Goal: Find contact information: Find contact information

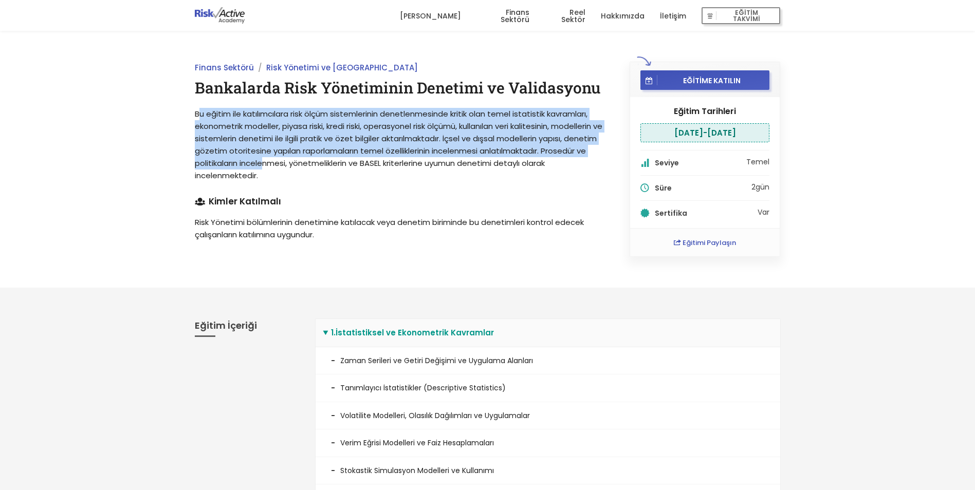
drag, startPoint x: 195, startPoint y: 113, endPoint x: 308, endPoint y: 169, distance: 126.2
click at [308, 169] on p "Bu eğitim ile katılımcılara risk ölçüm sistemlerinin denetlenmesinde kritik ola…" at bounding box center [401, 145] width 412 height 74
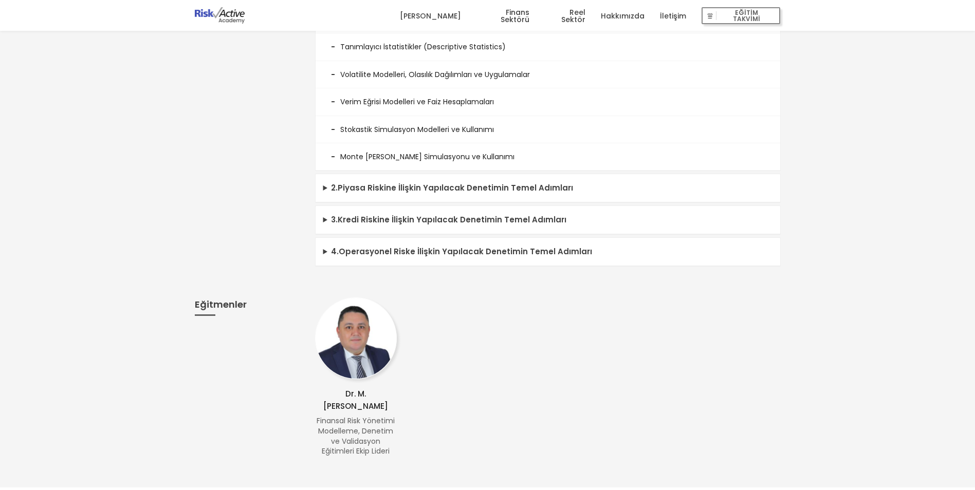
scroll to position [360, 0]
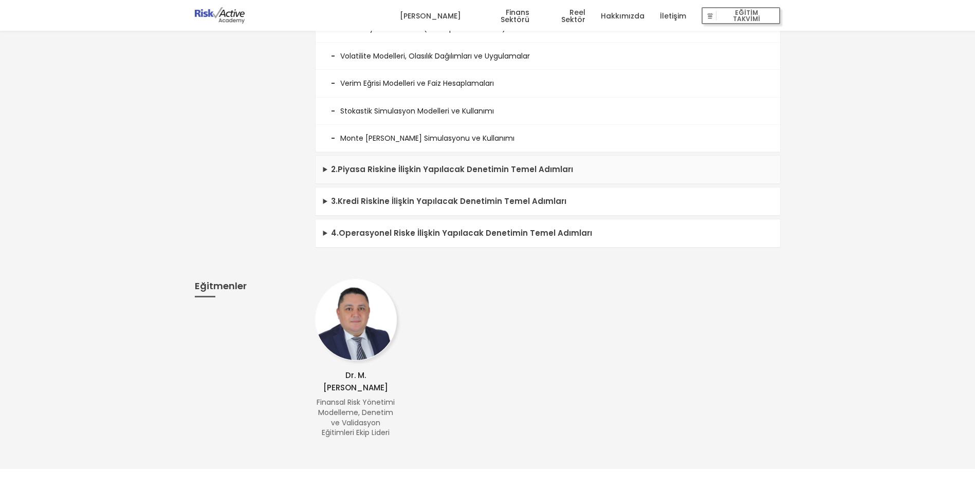
click at [393, 168] on summary "2 . Piyasa Riskine İlişkin Yapılacak Denetimin Temel Adımları" at bounding box center [548, 170] width 465 height 28
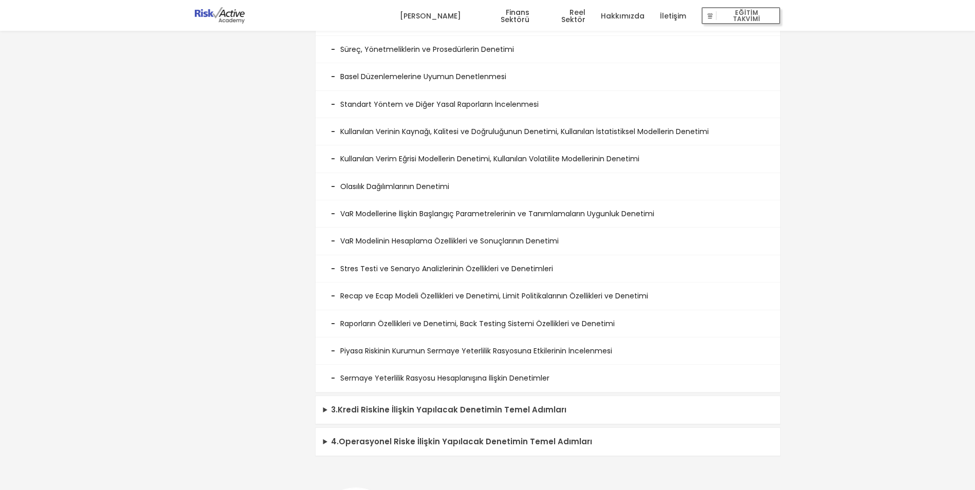
scroll to position [719, 0]
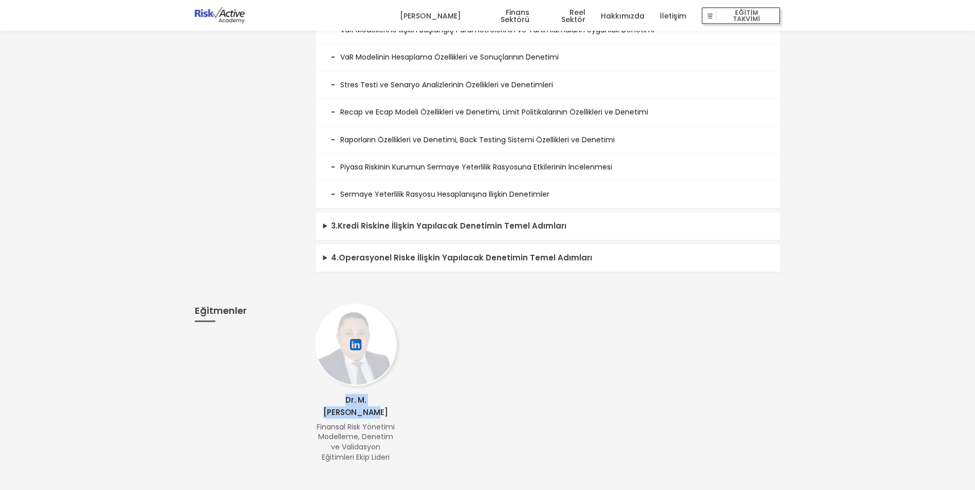
drag, startPoint x: 324, startPoint y: 399, endPoint x: 395, endPoint y: 396, distance: 71.5
click at [395, 396] on p "Dr. M. [PERSON_NAME]" at bounding box center [356, 406] width 82 height 25
drag, startPoint x: 395, startPoint y: 396, endPoint x: 363, endPoint y: 396, distance: 32.4
copy p "Dr. M. [PERSON_NAME]"
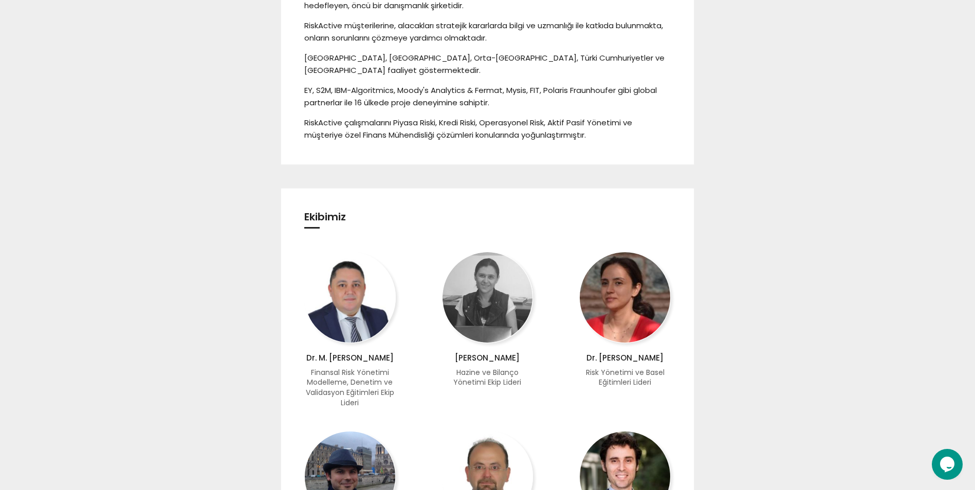
scroll to position [360, 0]
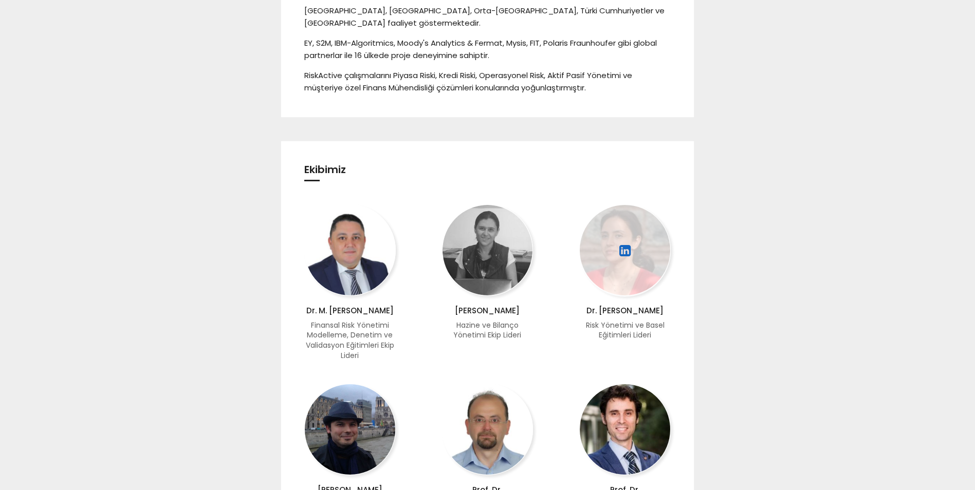
click at [640, 263] on div at bounding box center [624, 251] width 91 height 93
click at [616, 253] on div at bounding box center [624, 251] width 91 height 93
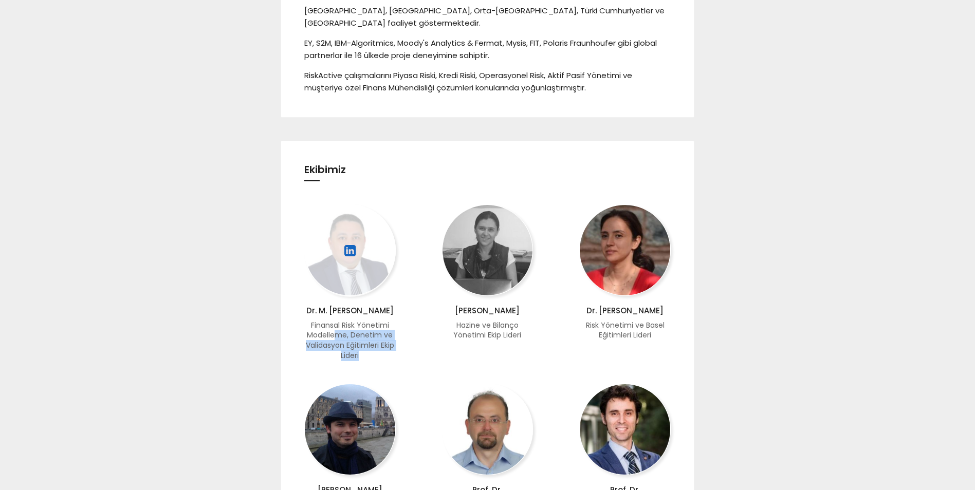
drag, startPoint x: 340, startPoint y: 334, endPoint x: 395, endPoint y: 351, distance: 58.0
click at [395, 351] on div "Dr. M. Barış Akçay Finansal Risk Yönetimi Modelleme, Denetim ve Validasyon Eğit…" at bounding box center [349, 283] width 91 height 156
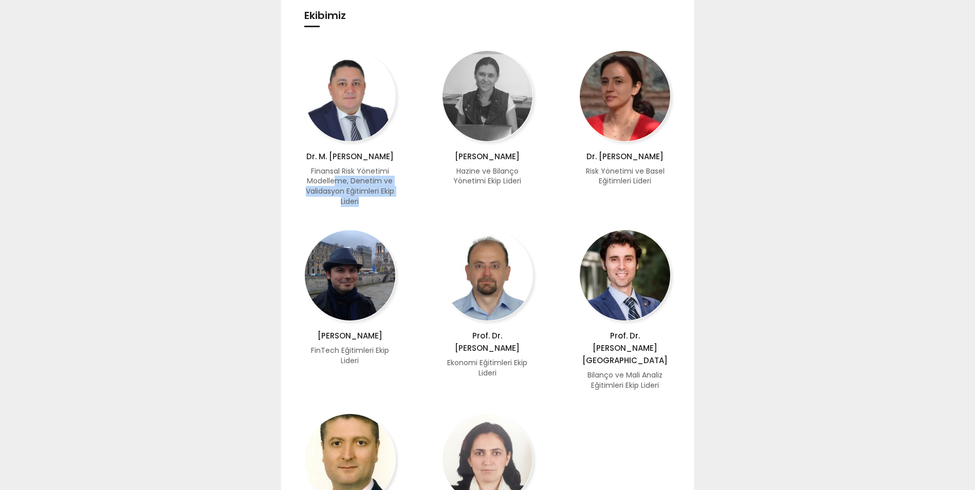
scroll to position [463, 0]
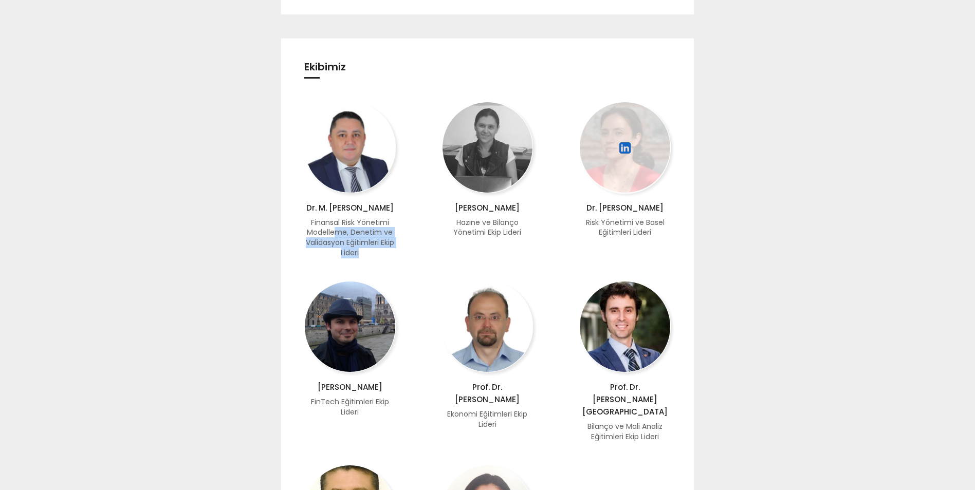
click at [628, 150] on icon at bounding box center [624, 148] width 13 height 19
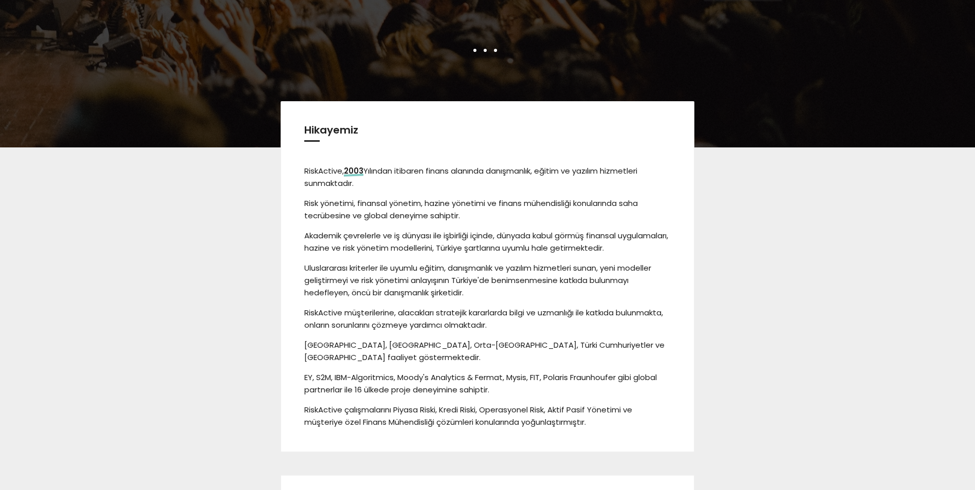
scroll to position [0, 0]
